Goal: Task Accomplishment & Management: Manage account settings

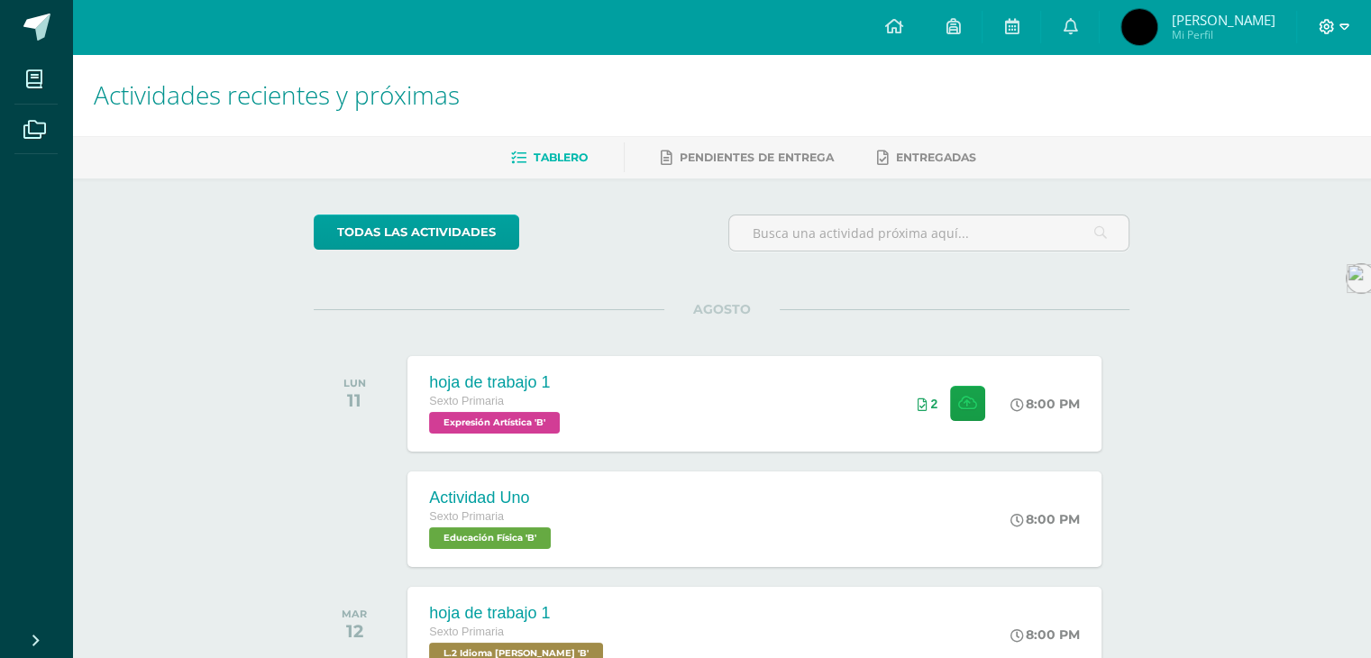
click at [1330, 33] on icon at bounding box center [1327, 27] width 16 height 16
click at [1264, 124] on span "Cerrar sesión" at bounding box center [1287, 122] width 81 height 17
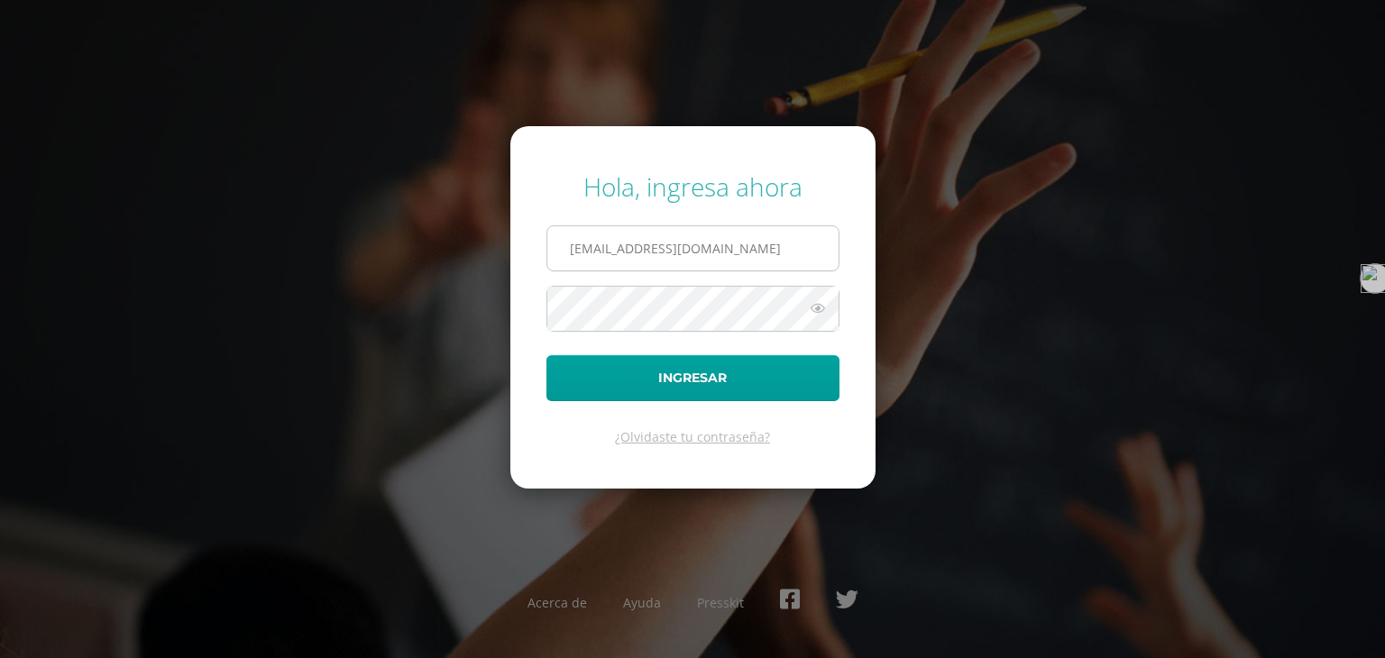
click at [707, 238] on input "2021826@laestrella.edu.gt" at bounding box center [692, 248] width 291 height 44
type input "219@laestrella.edu.gt"
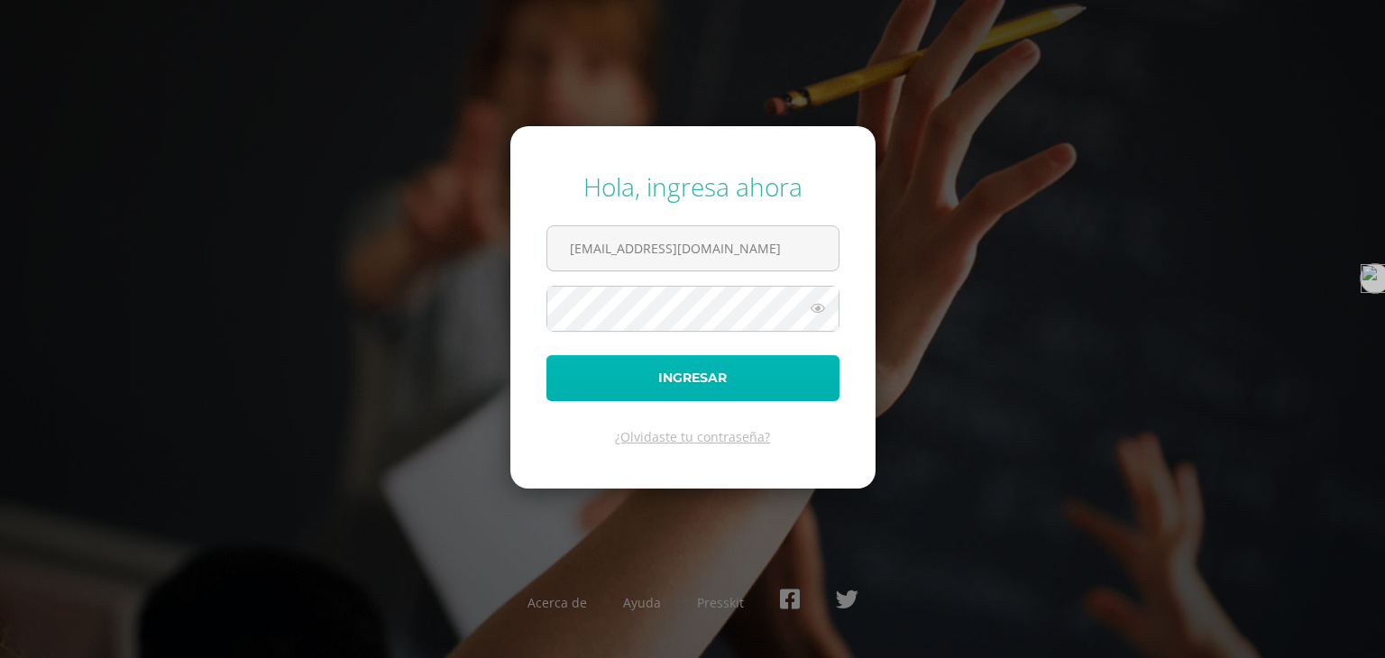
click at [694, 382] on button "Ingresar" at bounding box center [692, 378] width 293 height 46
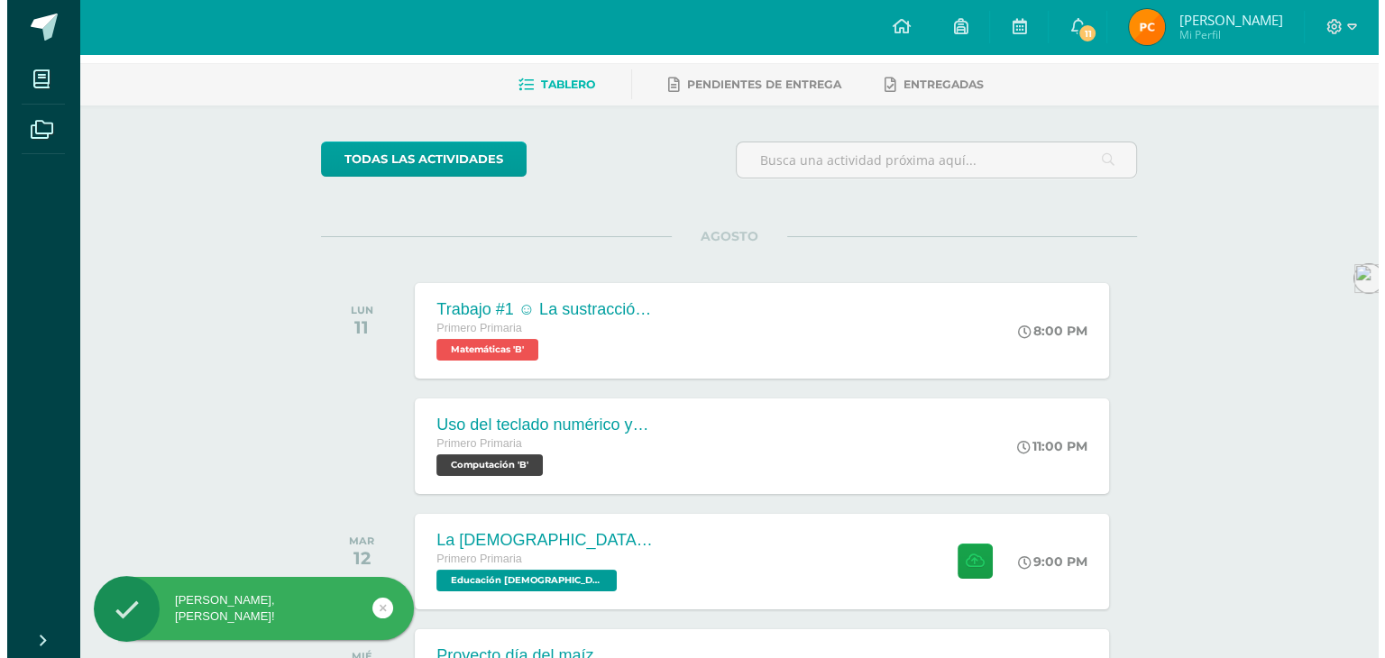
scroll to position [102, 0]
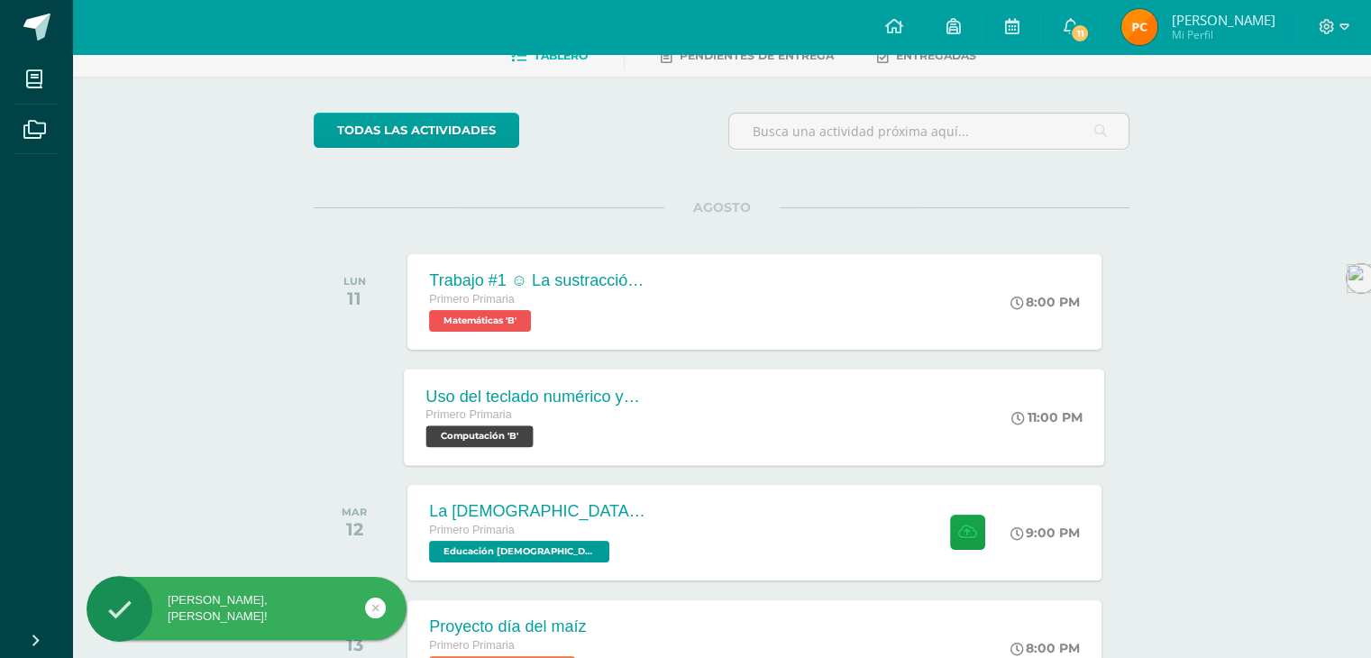
click at [696, 398] on div "Uso del teclado numérico y posicionamiento de manos [PERSON_NAME] Primero Prima…" at bounding box center [755, 417] width 700 height 96
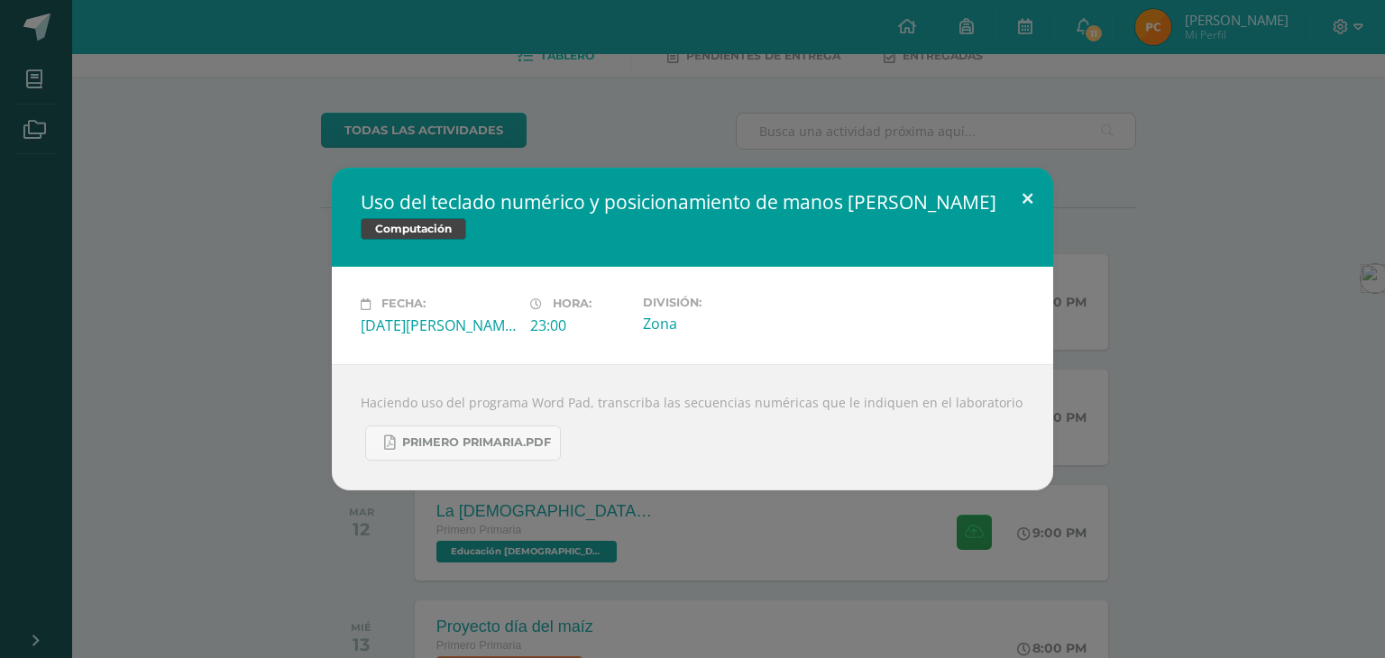
click at [1030, 193] on button at bounding box center [1027, 198] width 51 height 61
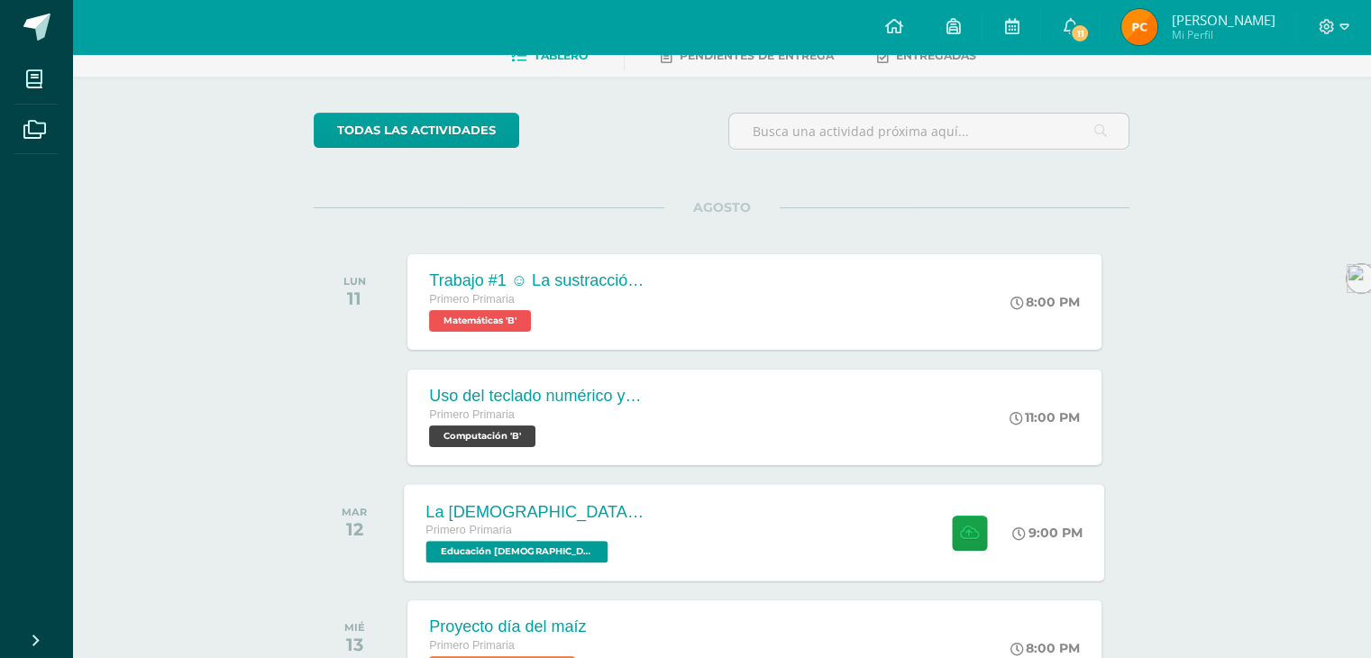
click at [663, 543] on div "La [DEMOGRAPHIC_DATA] es la palabra de DIosss Primero Primaria Educación [DEMOG…" at bounding box center [536, 532] width 262 height 96
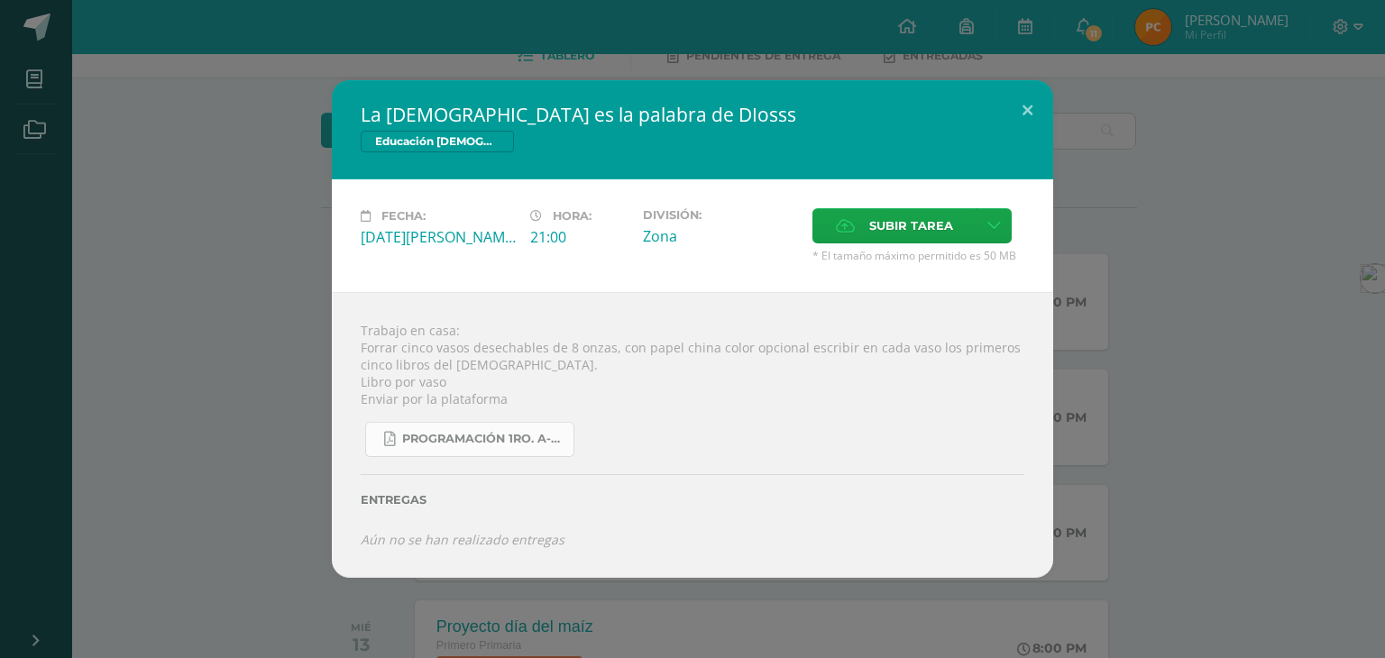
click at [538, 450] on link "Programación 1ro. A-B 4ta. Unidad 2025.pdf" at bounding box center [469, 439] width 209 height 35
